Goal: Task Accomplishment & Management: Manage account settings

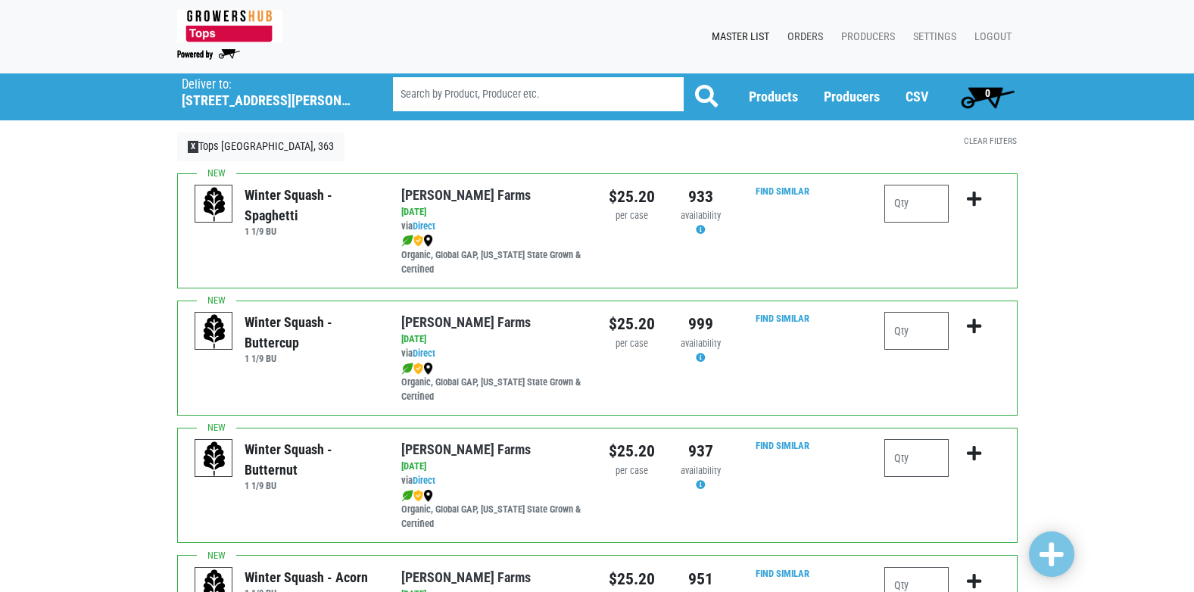
click at [812, 39] on link "Orders" at bounding box center [802, 37] width 54 height 29
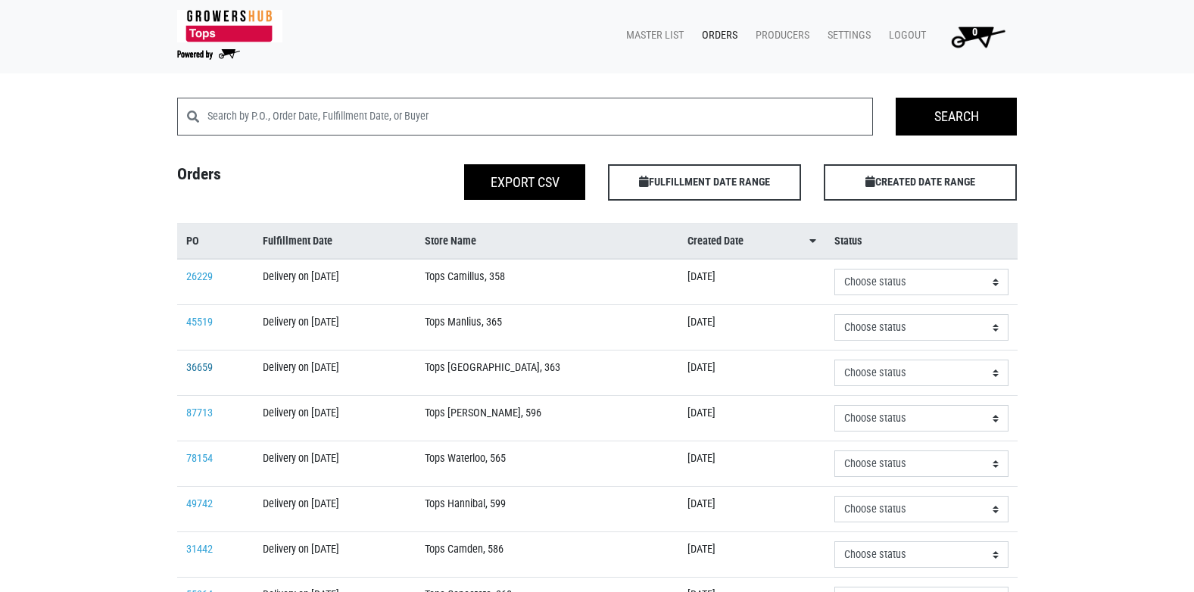
click at [190, 367] on link "36659" at bounding box center [199, 367] width 27 height 13
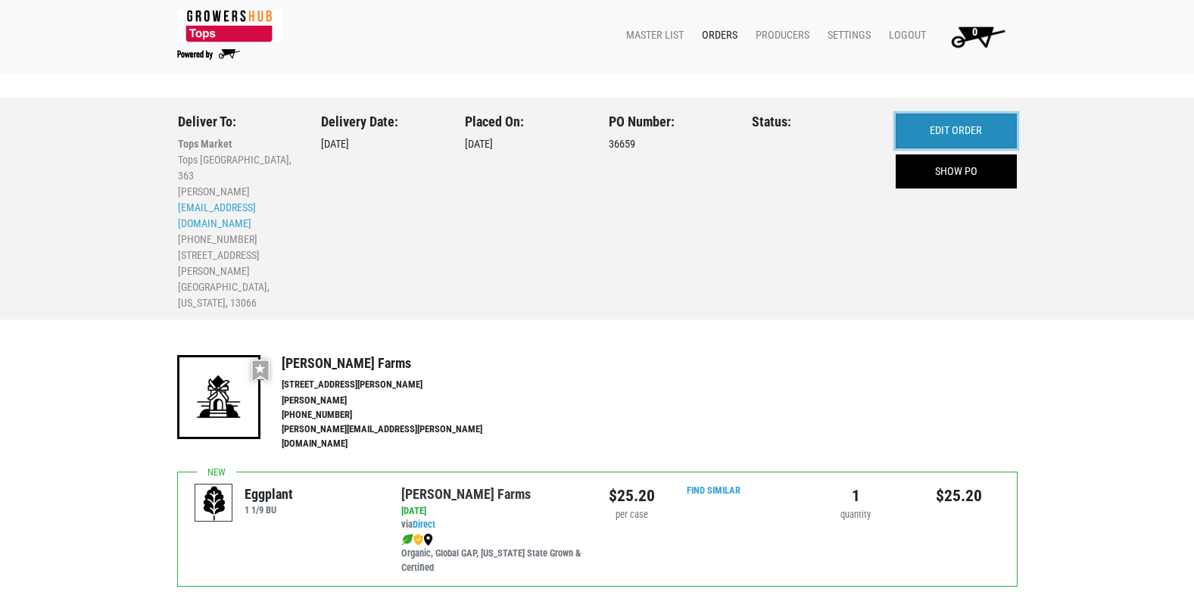
click at [960, 133] on link "EDIT ORDER" at bounding box center [956, 131] width 121 height 35
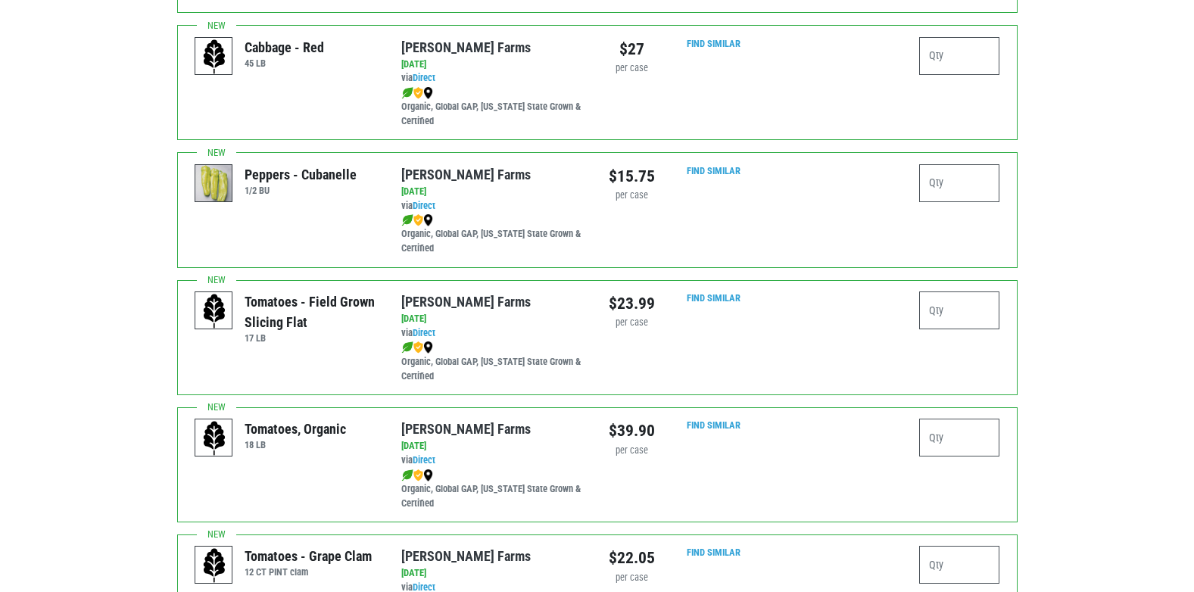
scroll to position [2347, 0]
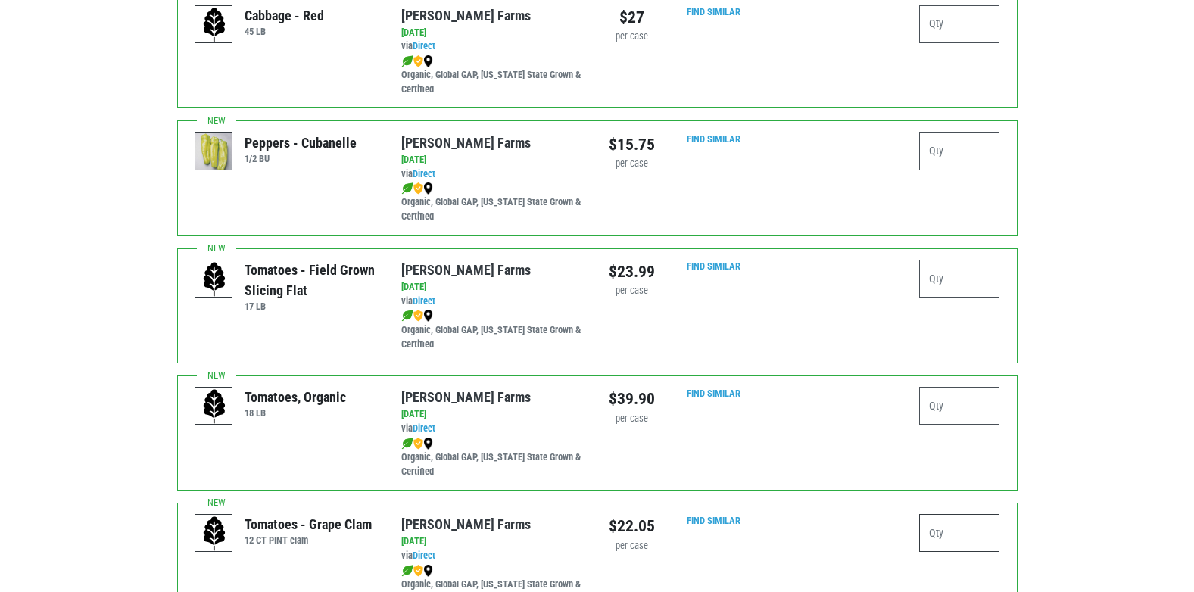
click at [956, 519] on input "number" at bounding box center [959, 533] width 81 height 38
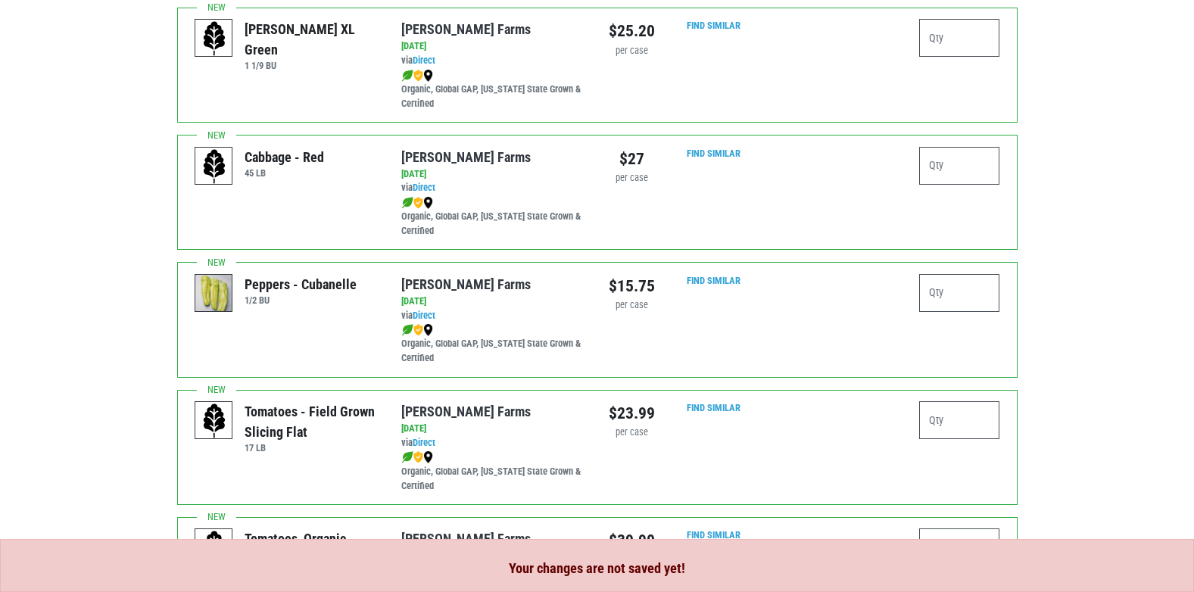
scroll to position [2196, 0]
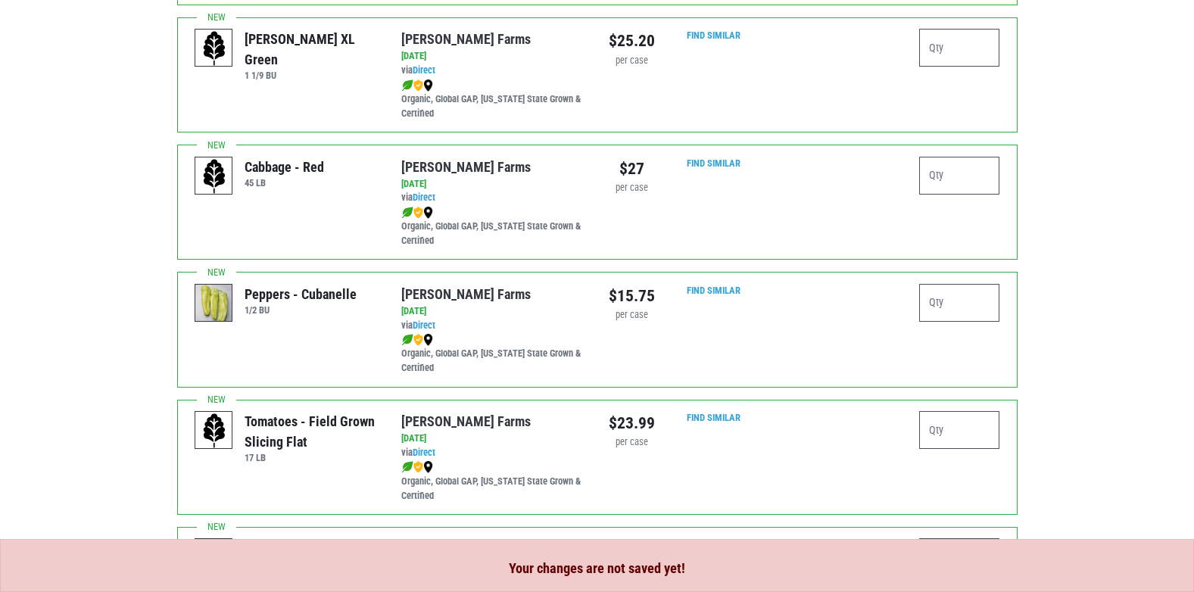
type input "4"
click at [947, 422] on input "number" at bounding box center [959, 430] width 81 height 38
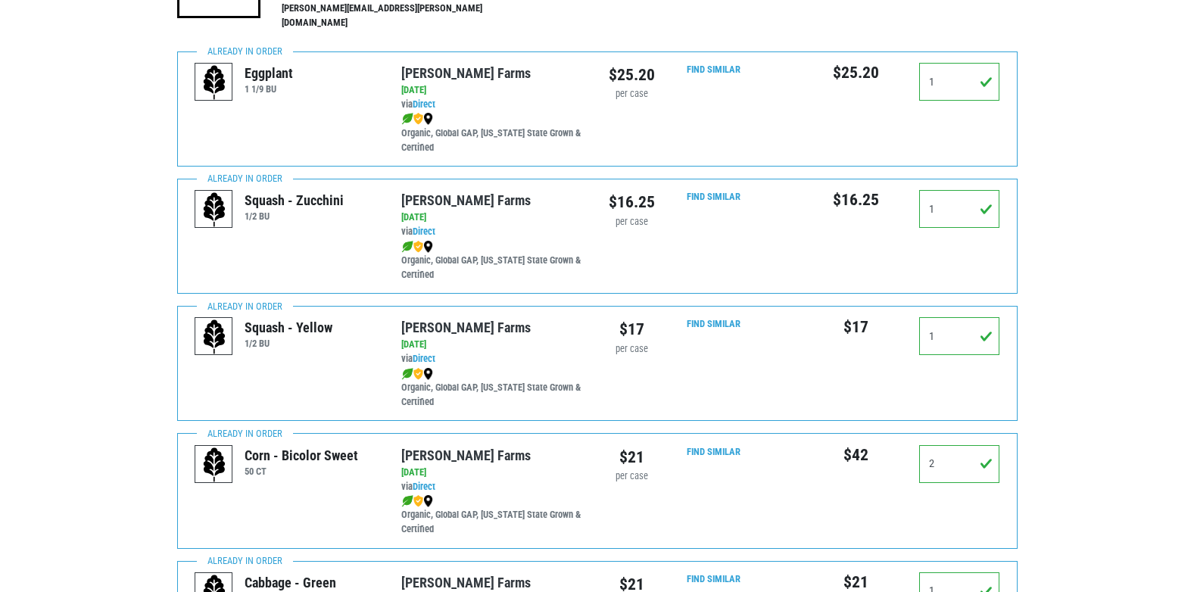
scroll to position [0, 0]
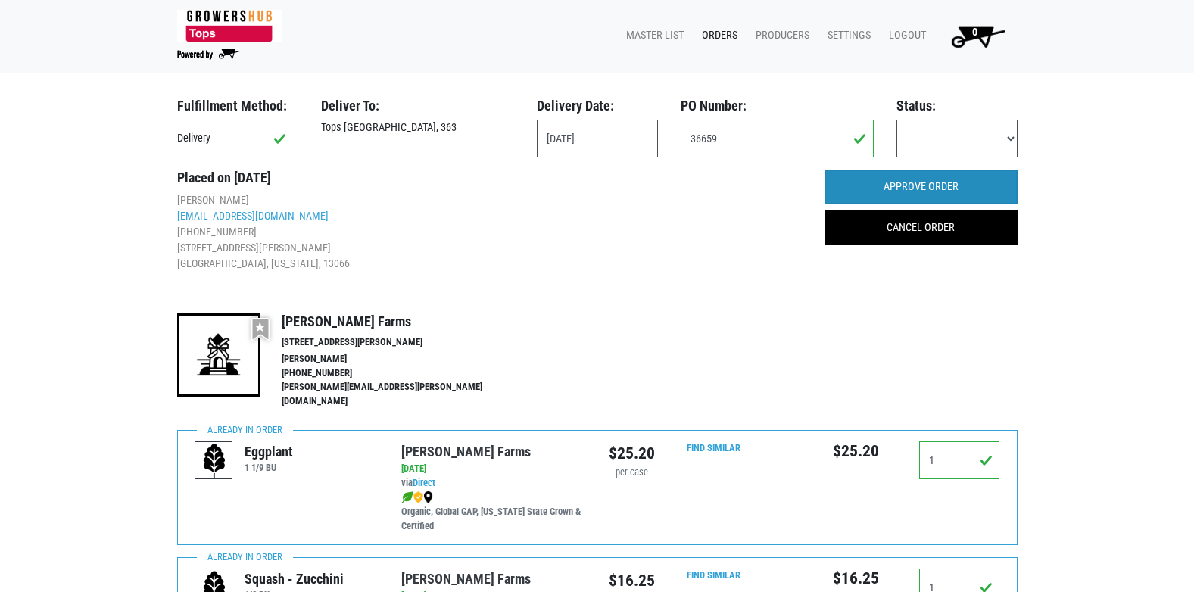
type input "2"
click at [930, 189] on input "APPROVE ORDER" at bounding box center [921, 187] width 193 height 35
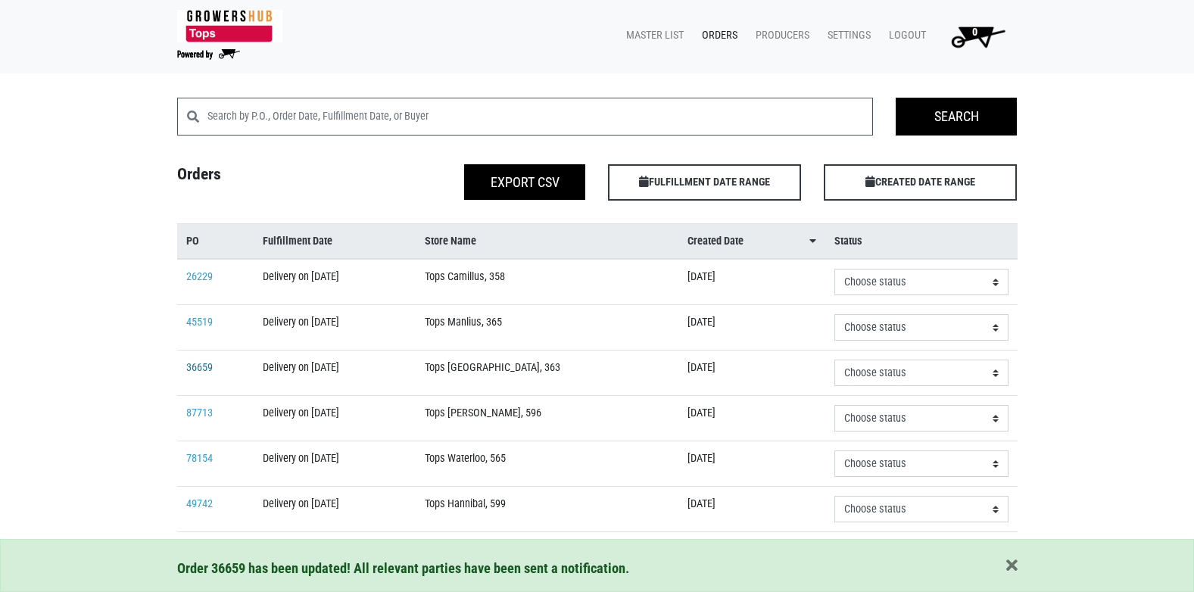
click at [208, 363] on link "36659" at bounding box center [199, 367] width 27 height 13
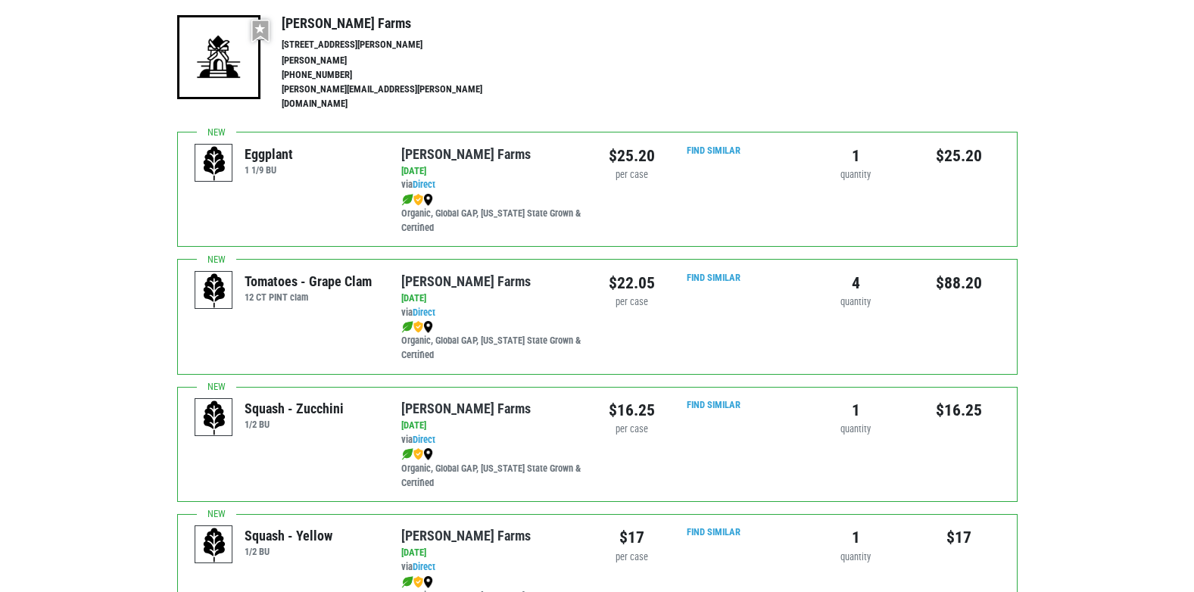
scroll to position [266, 0]
